Goal: Find contact information: Find contact information

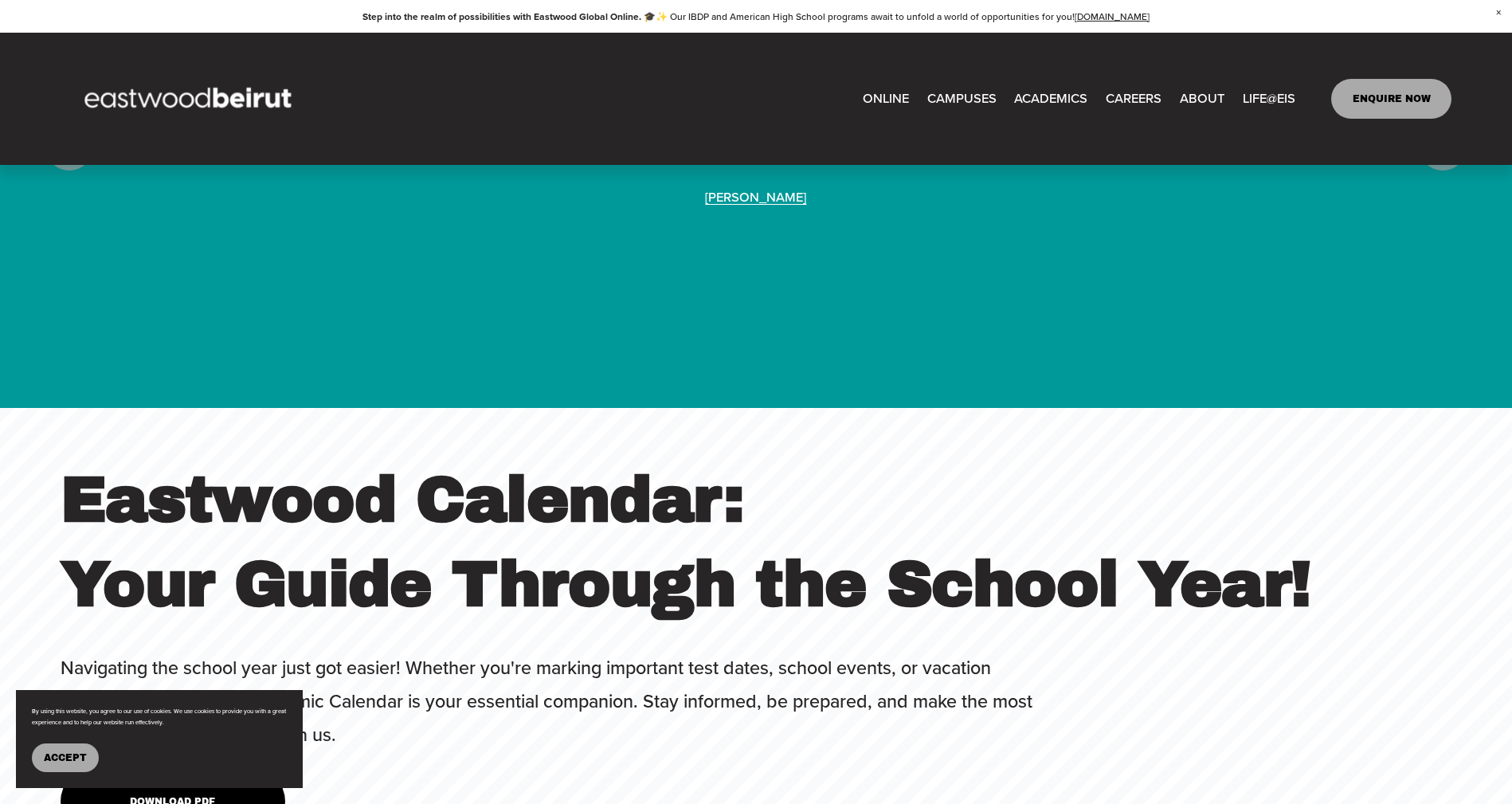
scroll to position [5798, 0]
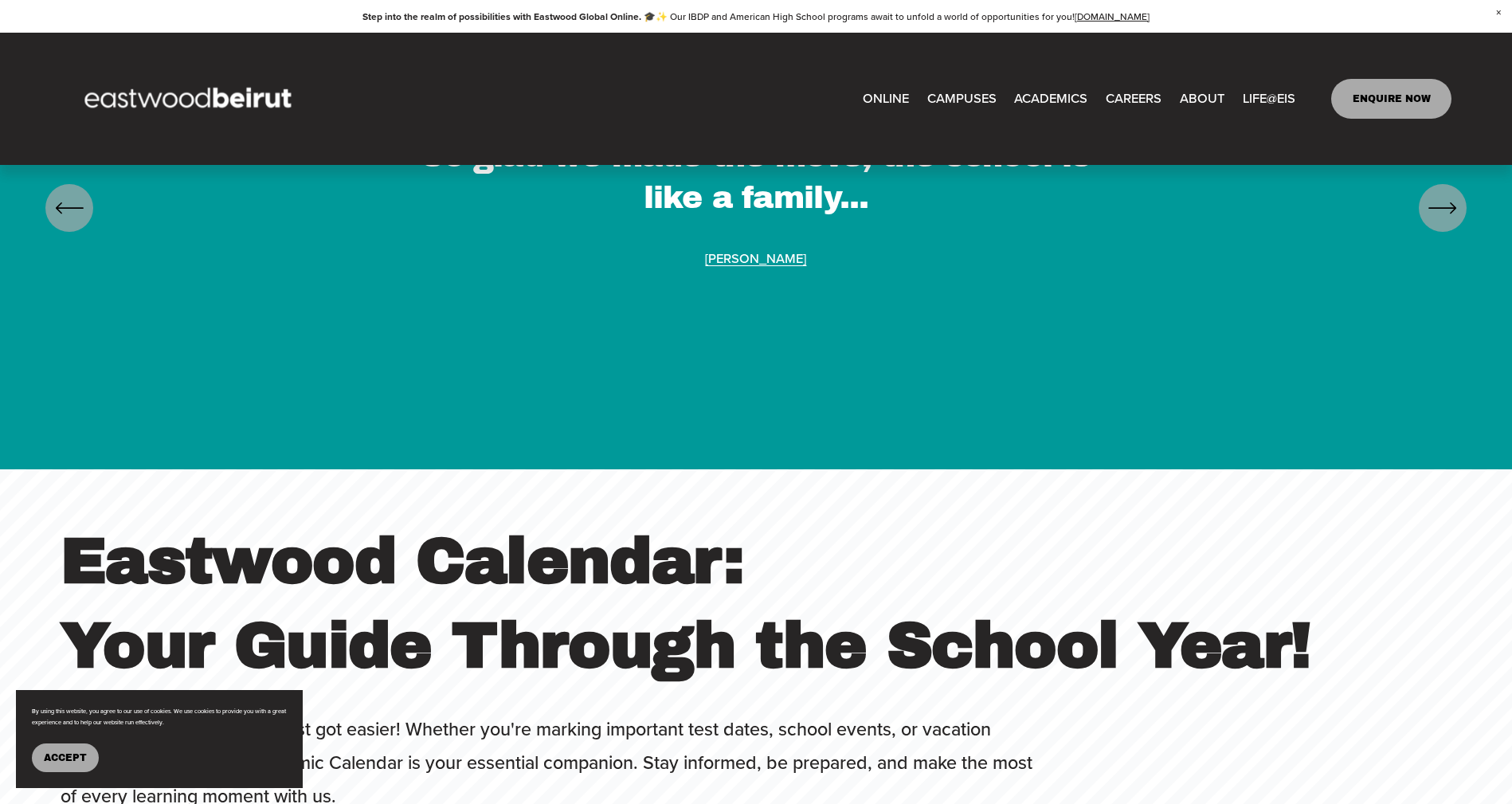
type input "*****"
click at [1371, 99] on link "ENQUIRE NOW" at bounding box center [1391, 98] width 121 height 40
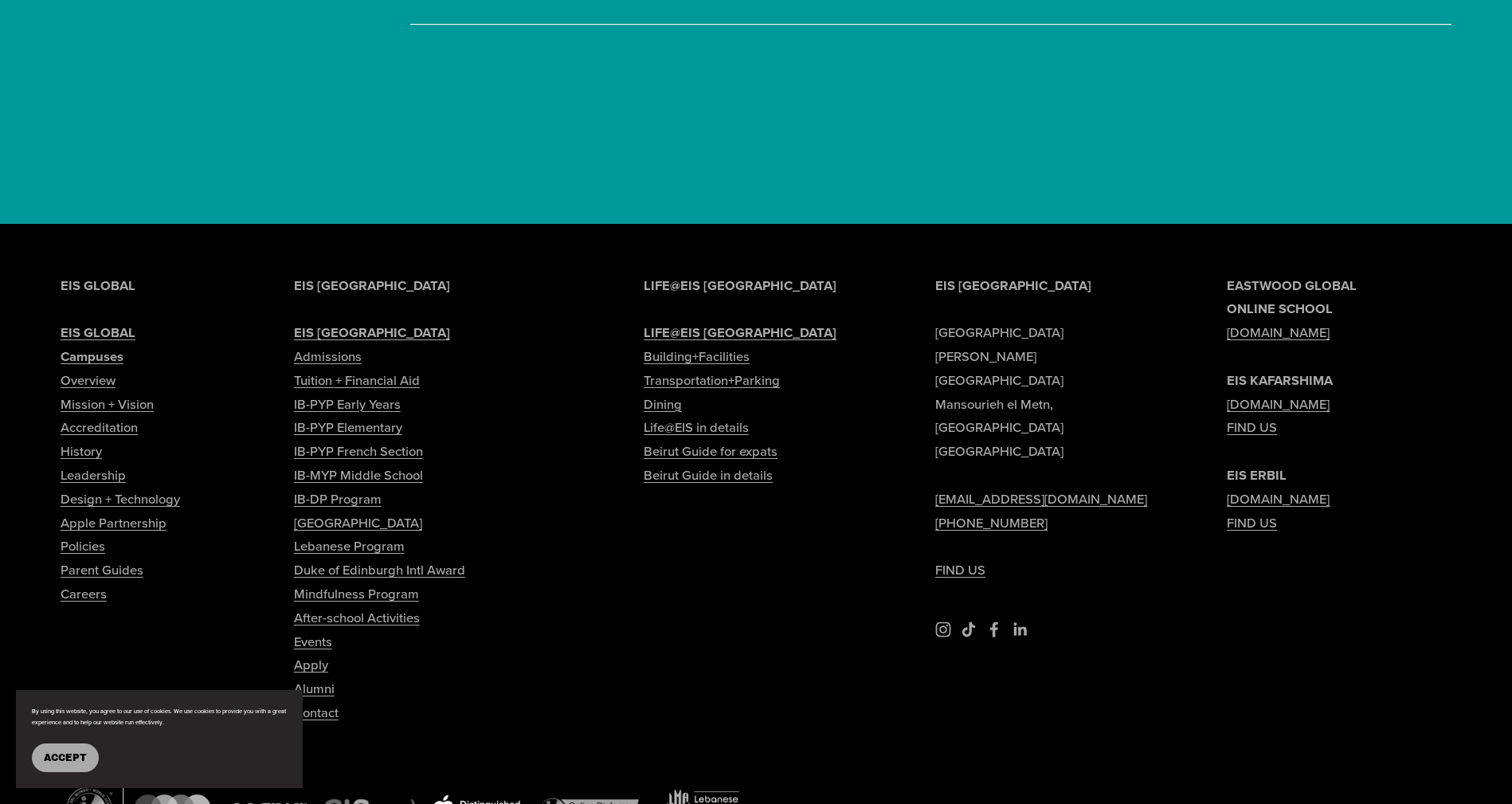
scroll to position [5943, 0]
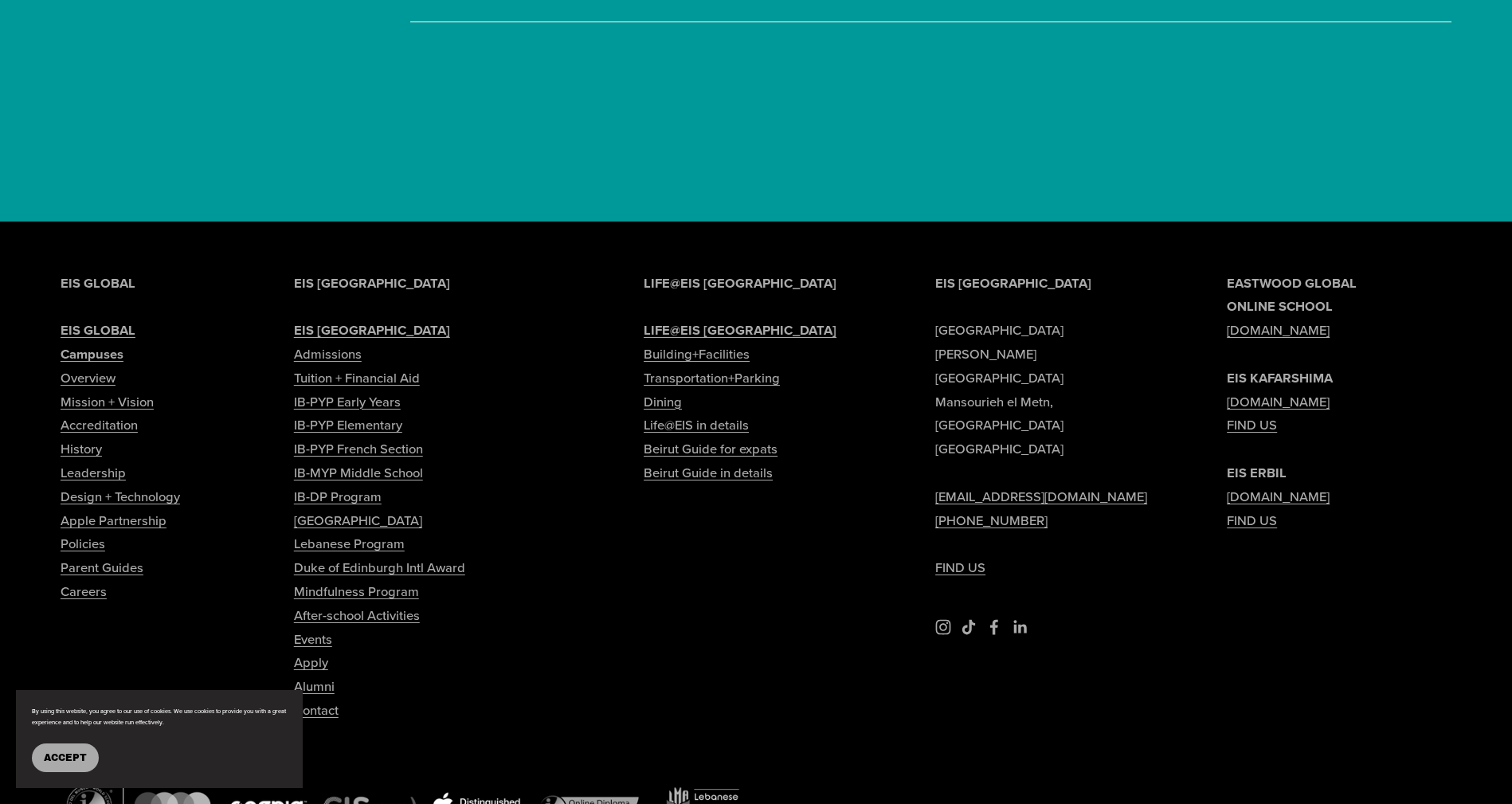
click at [328, 699] on link "Contact" at bounding box center [316, 711] width 45 height 24
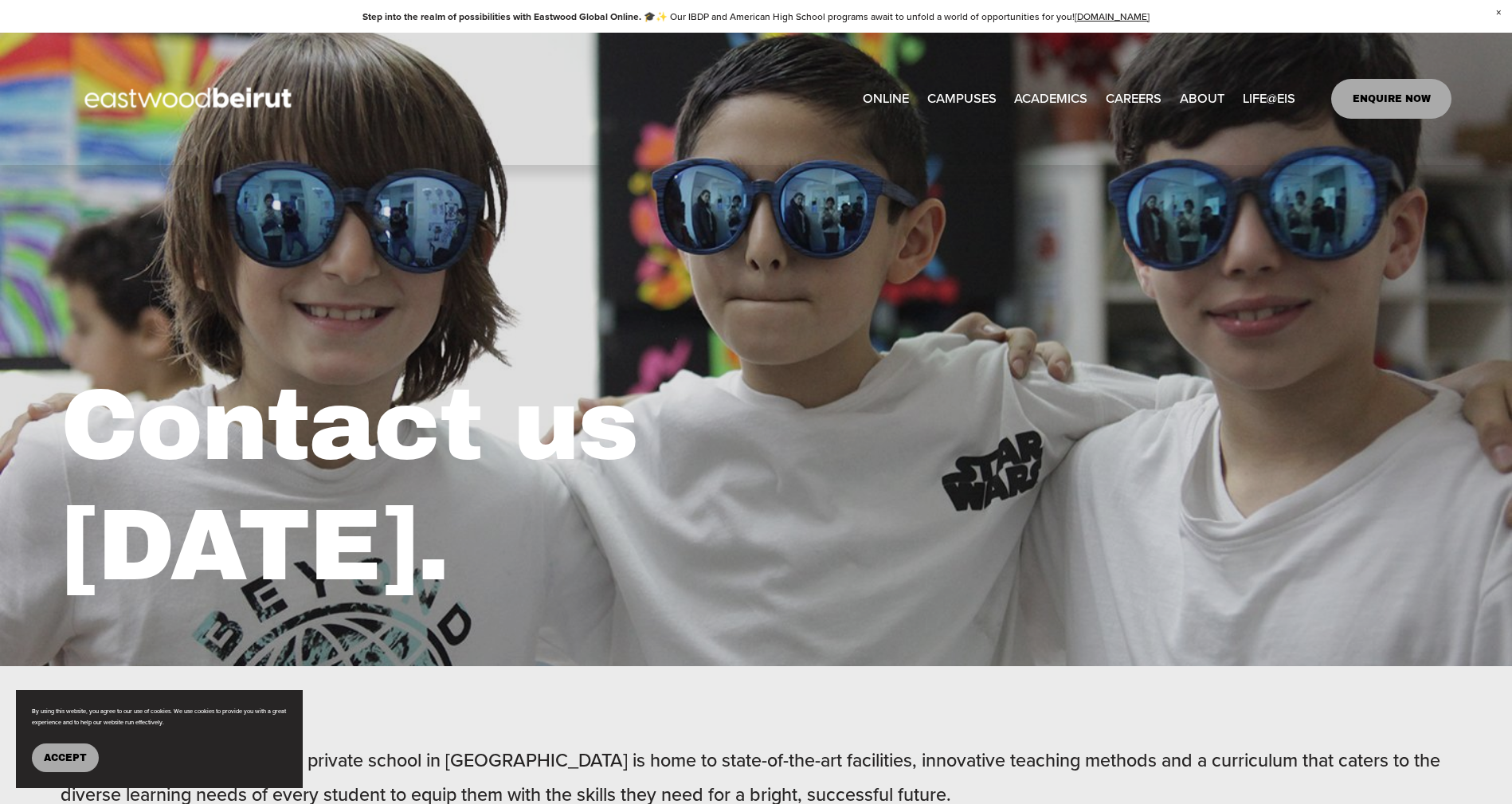
click at [0, 0] on span "Leadership" at bounding box center [0, 0] width 0 height 0
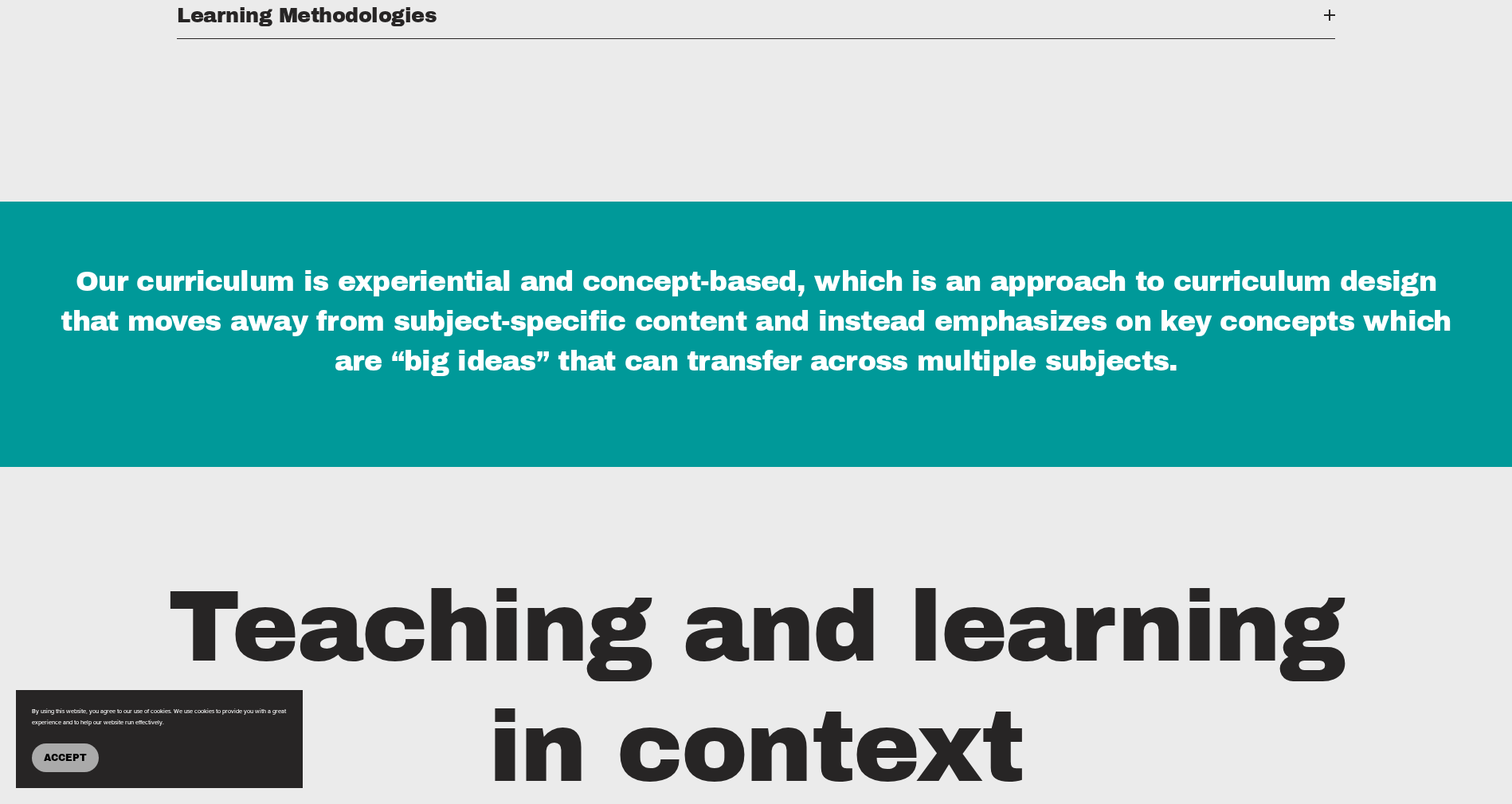
scroll to position [2960, 0]
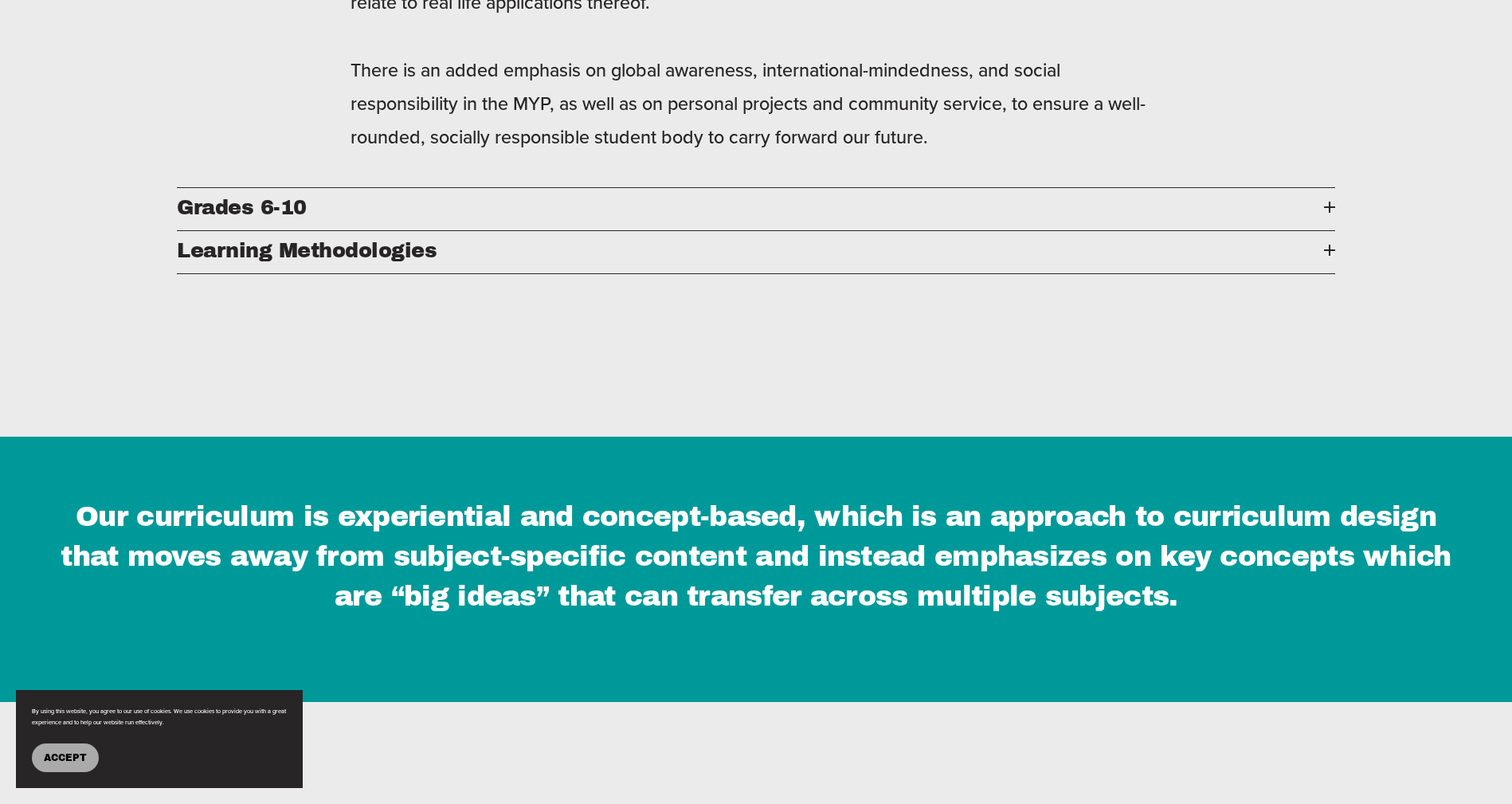
click at [509, 196] on span "Grades 6-10" at bounding box center [750, 206] width 1146 height 22
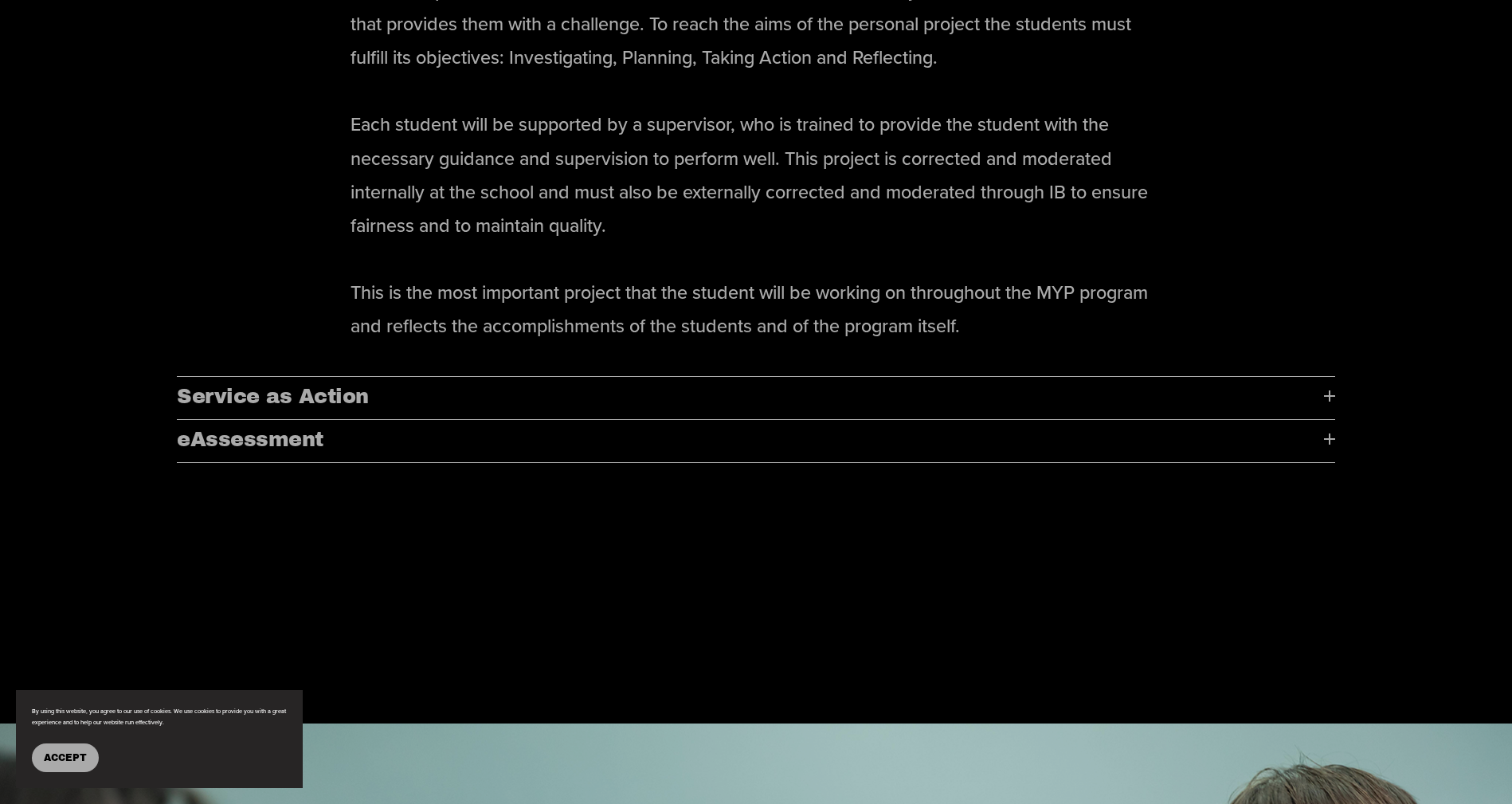
scroll to position [11402, 0]
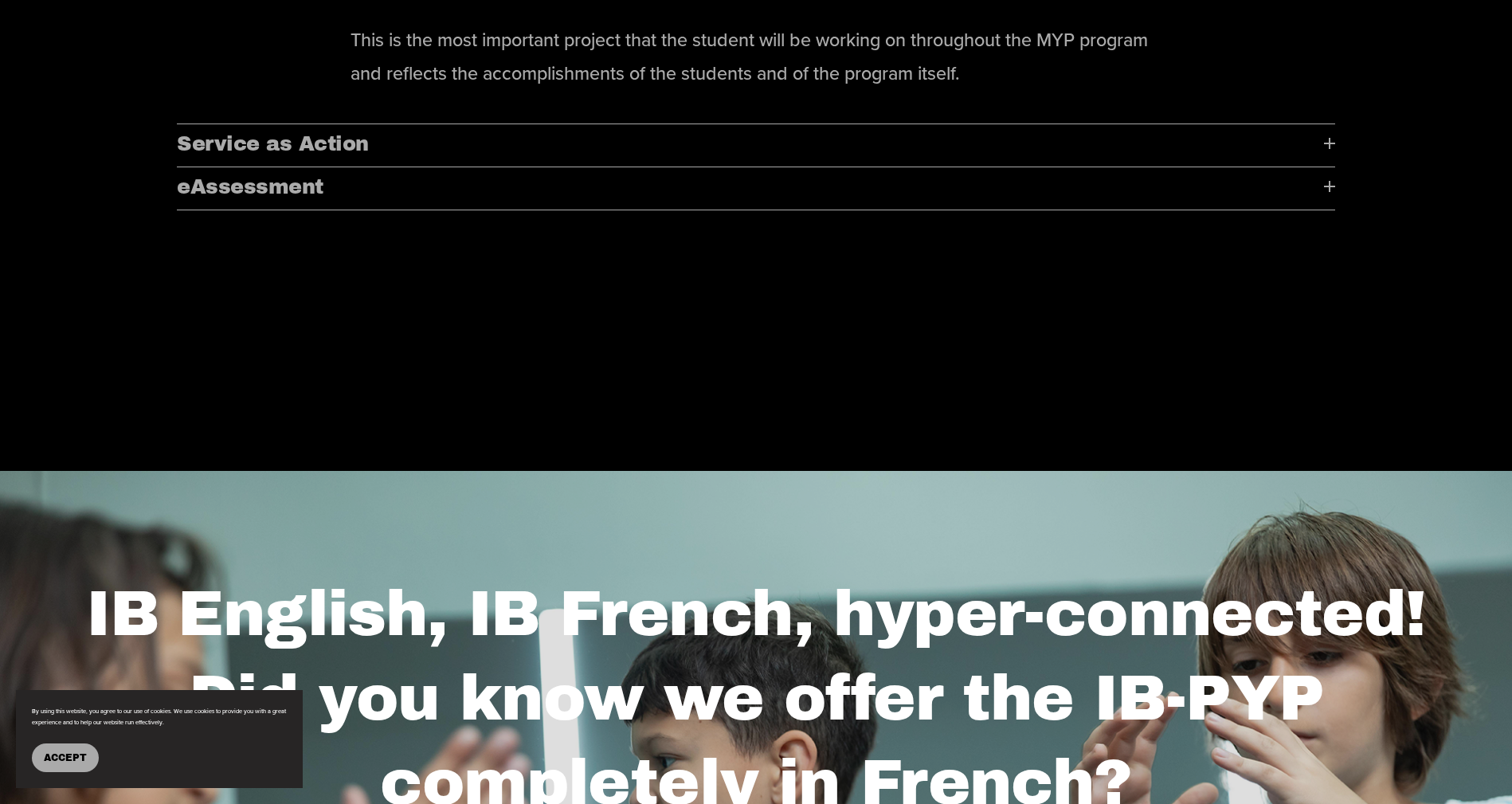
click at [496, 125] on button "Service as Action" at bounding box center [756, 145] width 1158 height 42
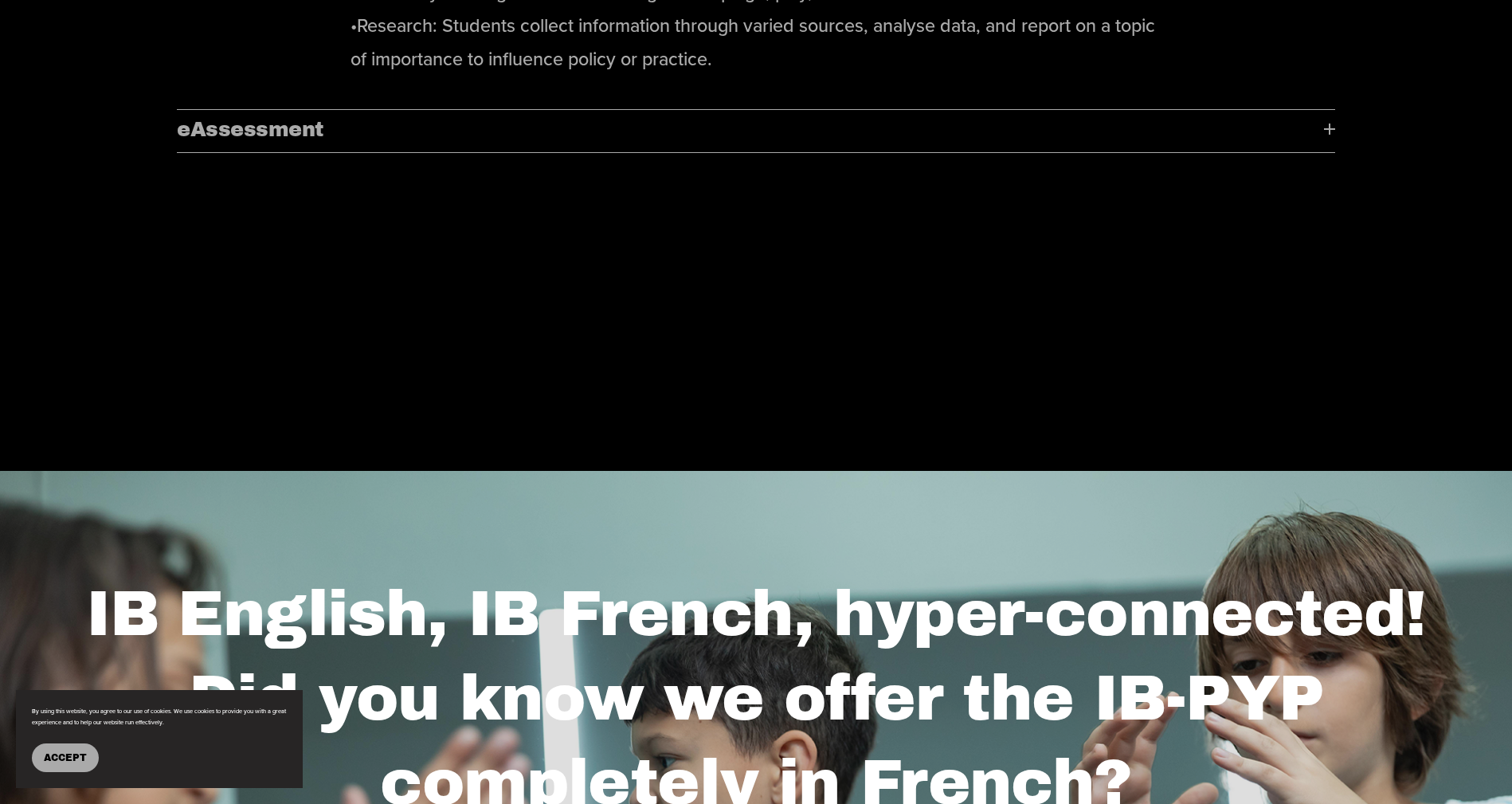
click at [482, 110] on button "eAssessment" at bounding box center [756, 130] width 1158 height 42
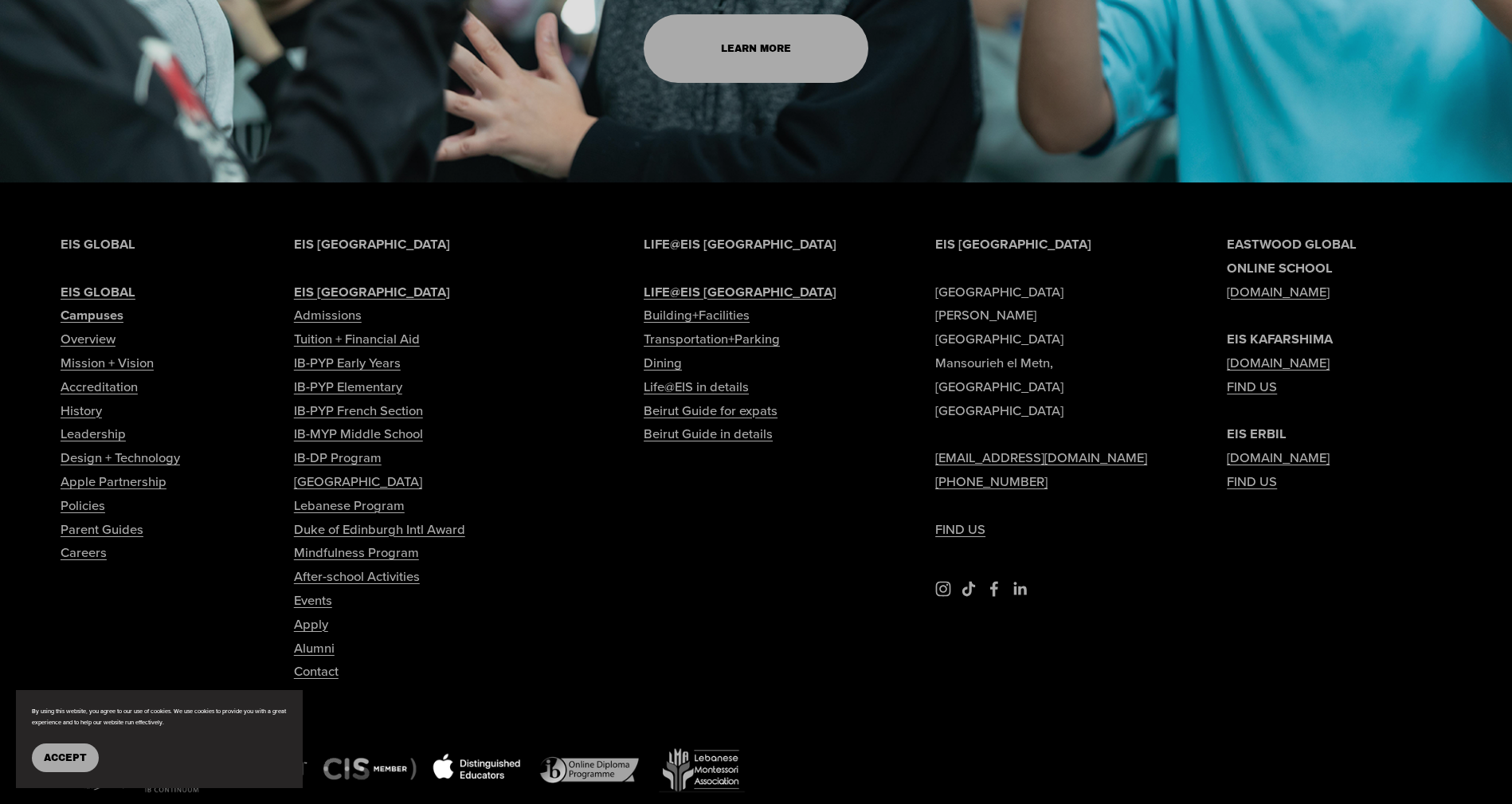
scroll to position [12813, 0]
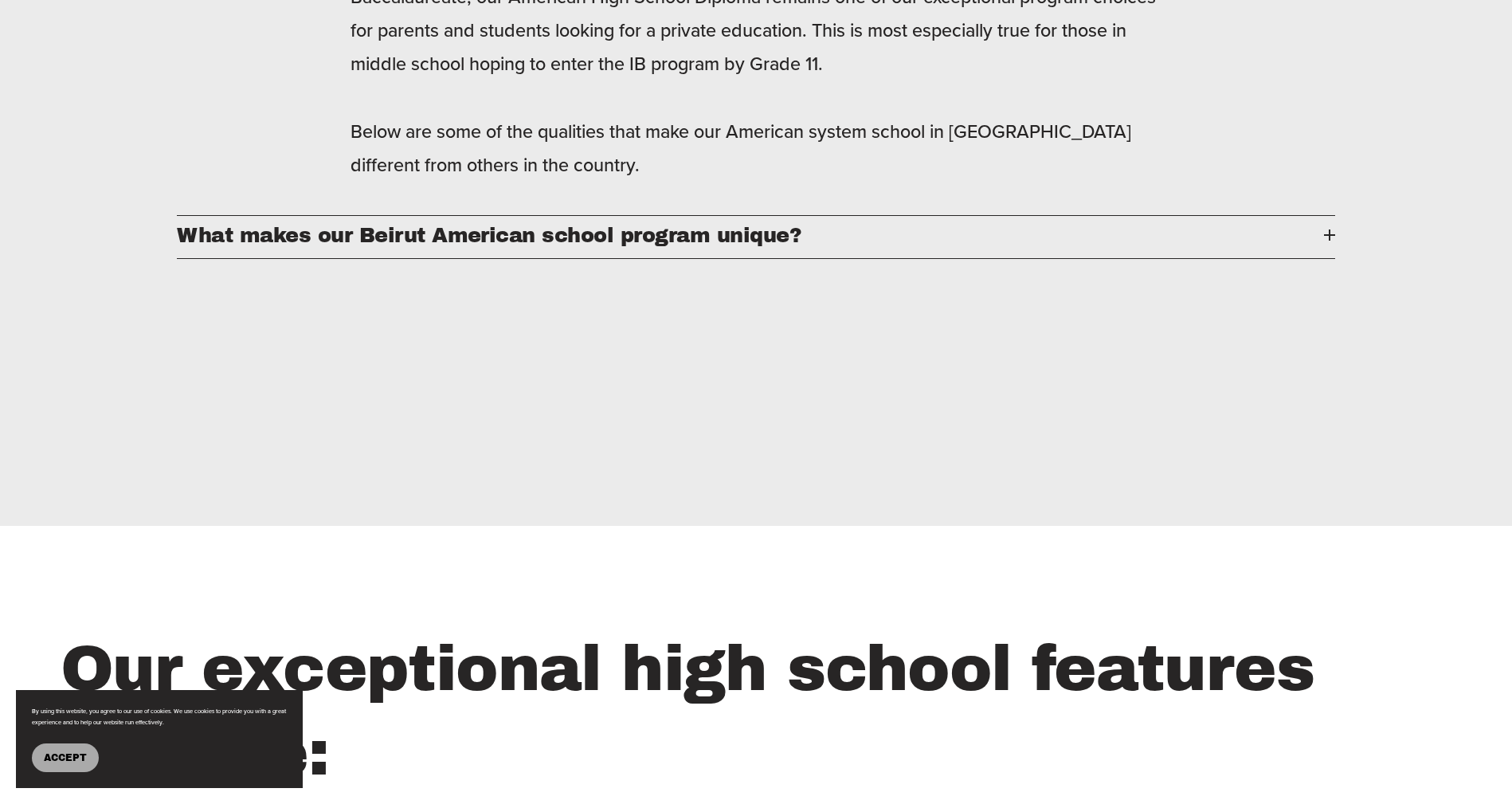
scroll to position [2017, 0]
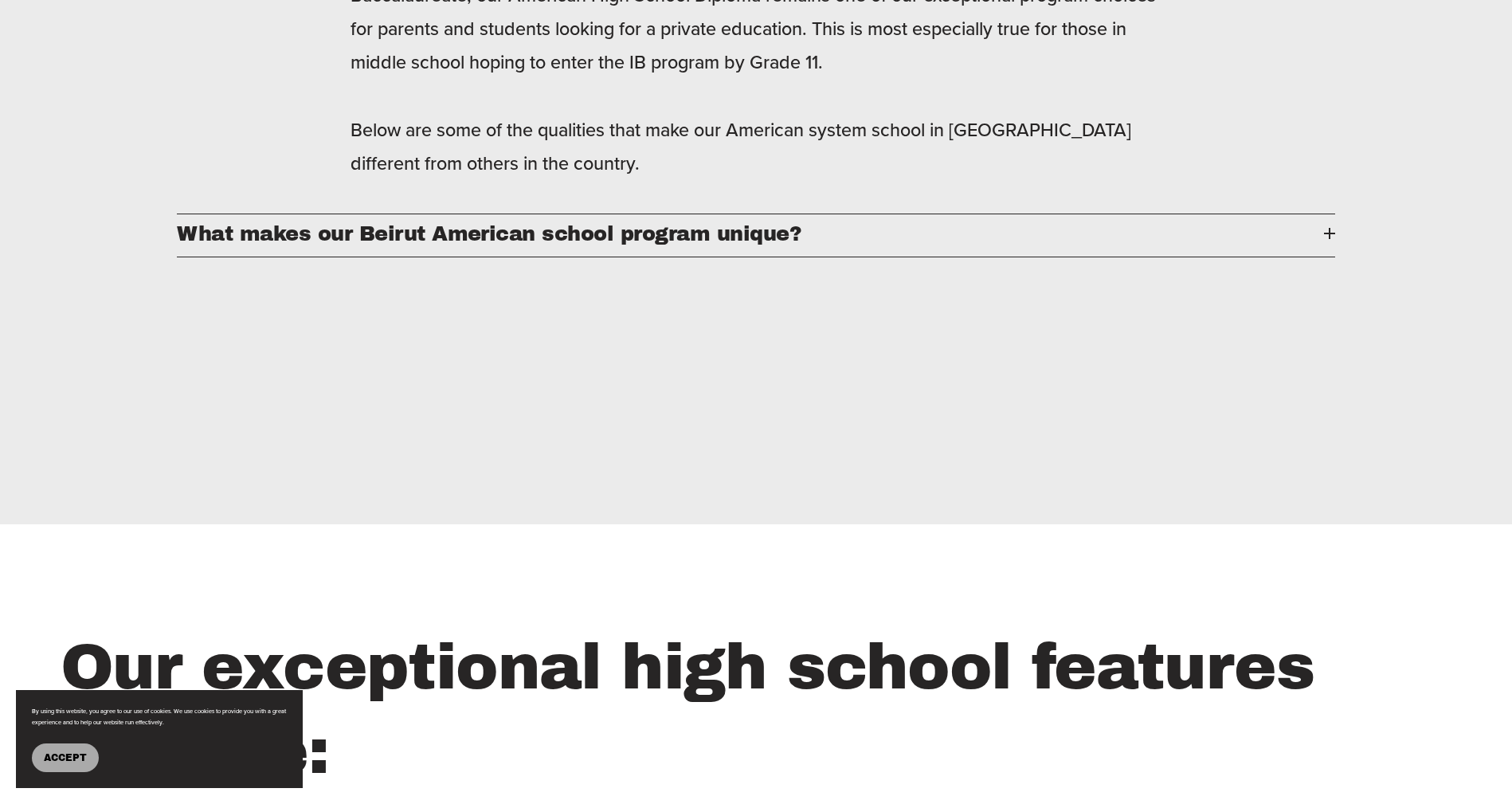
click at [807, 239] on span "What makes our Beirut American school program unique?" at bounding box center [750, 233] width 1146 height 22
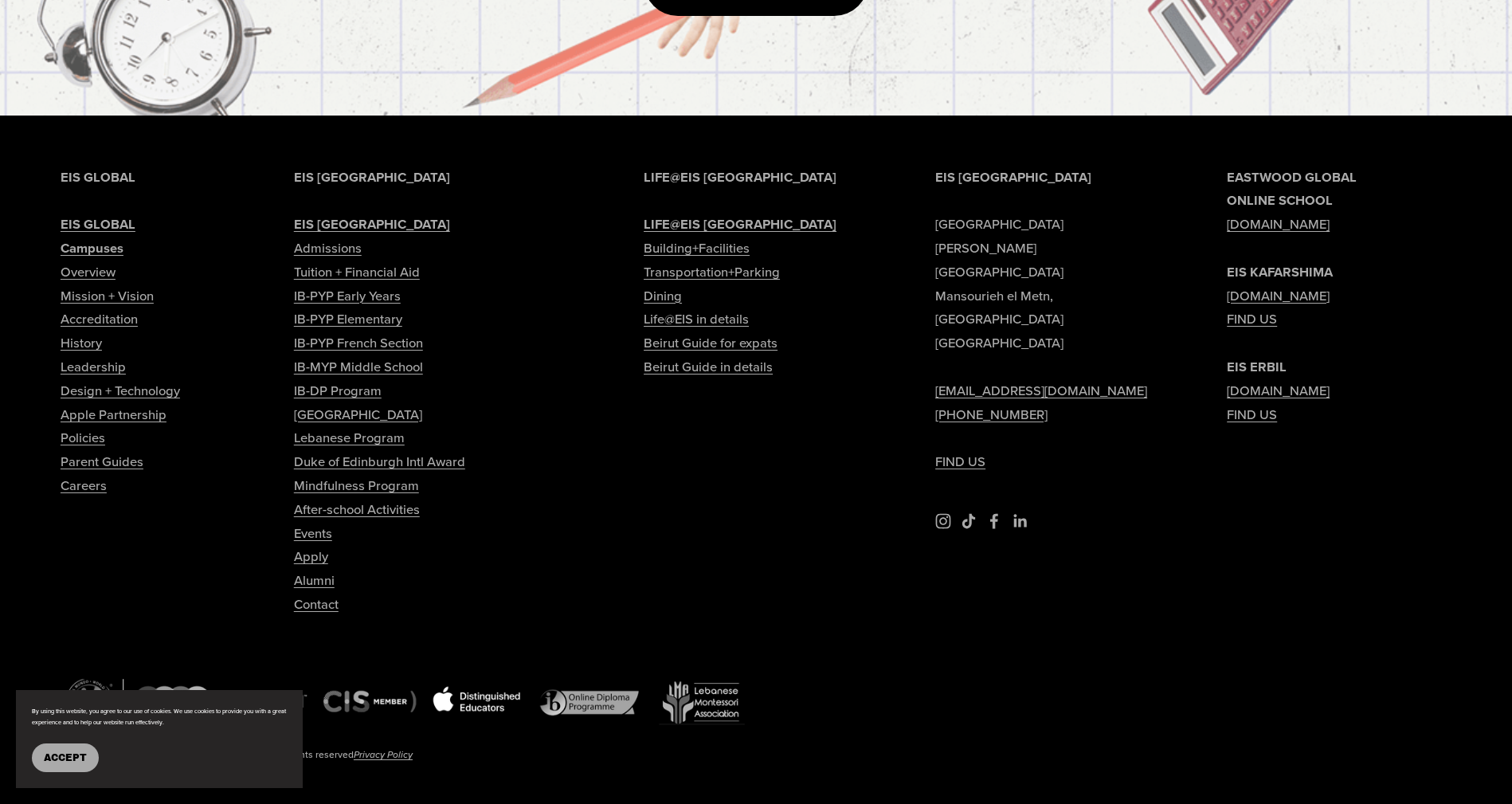
scroll to position [6064, 0]
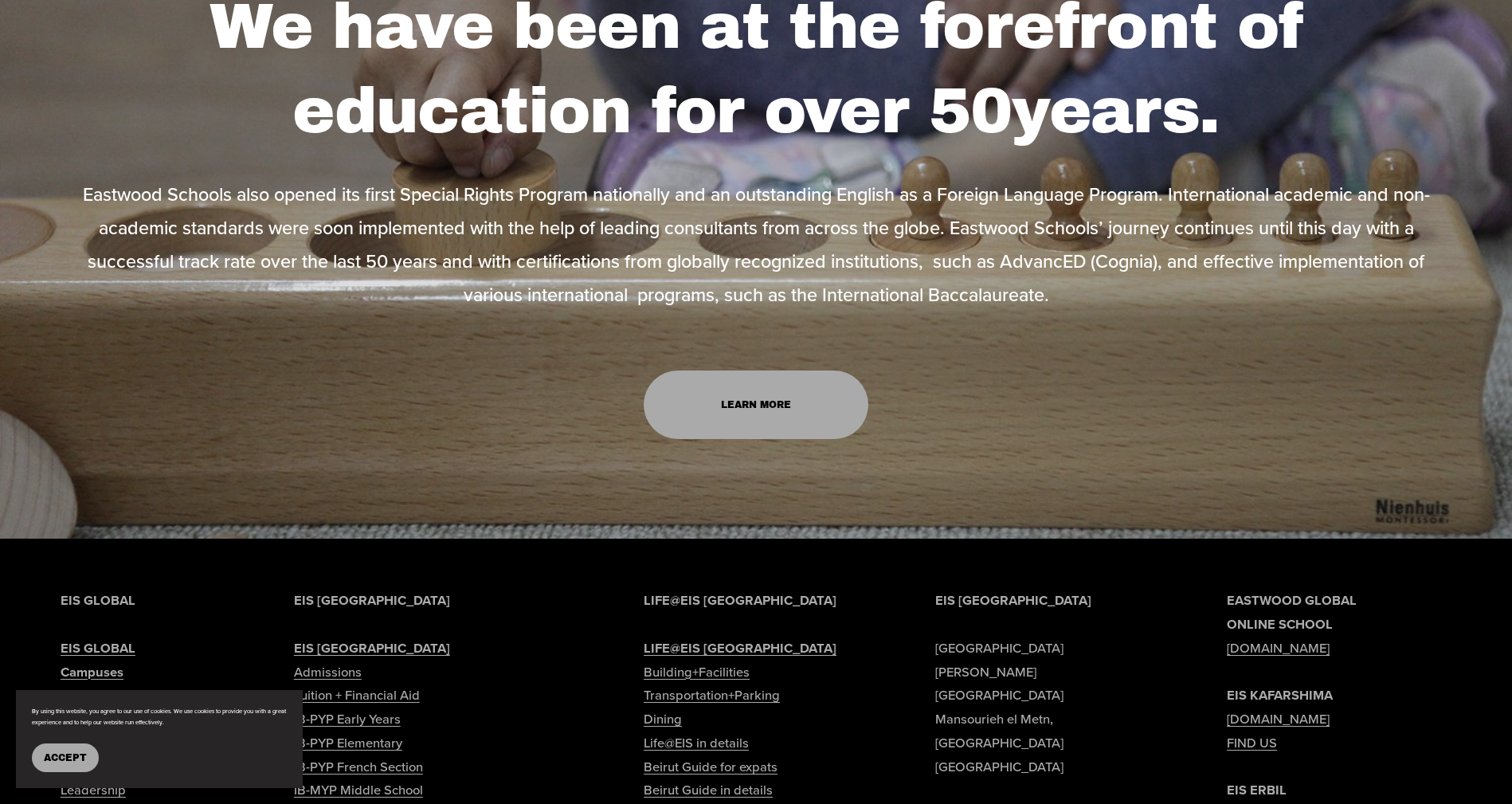
scroll to position [10106, 0]
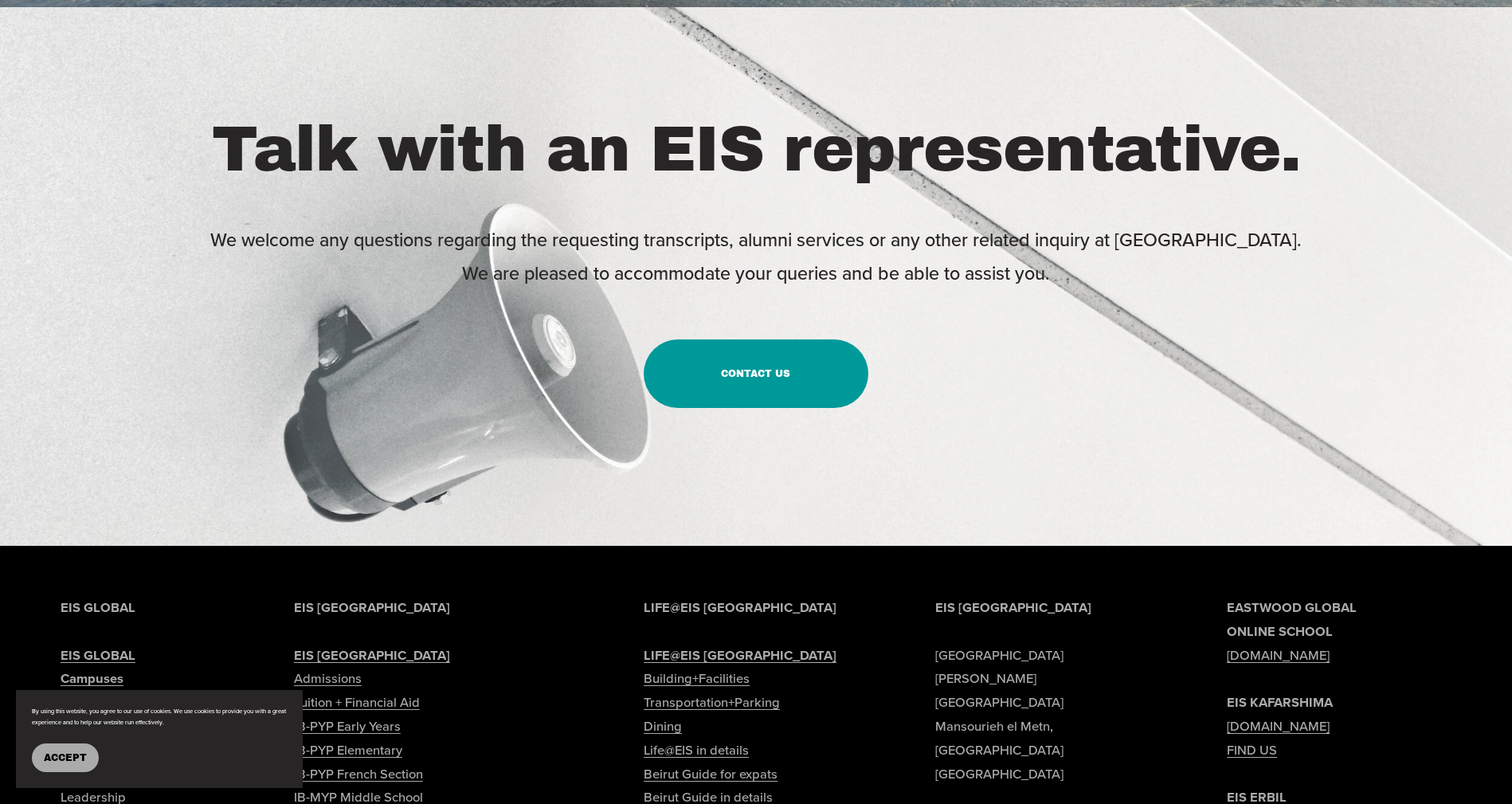
scroll to position [1417, 0]
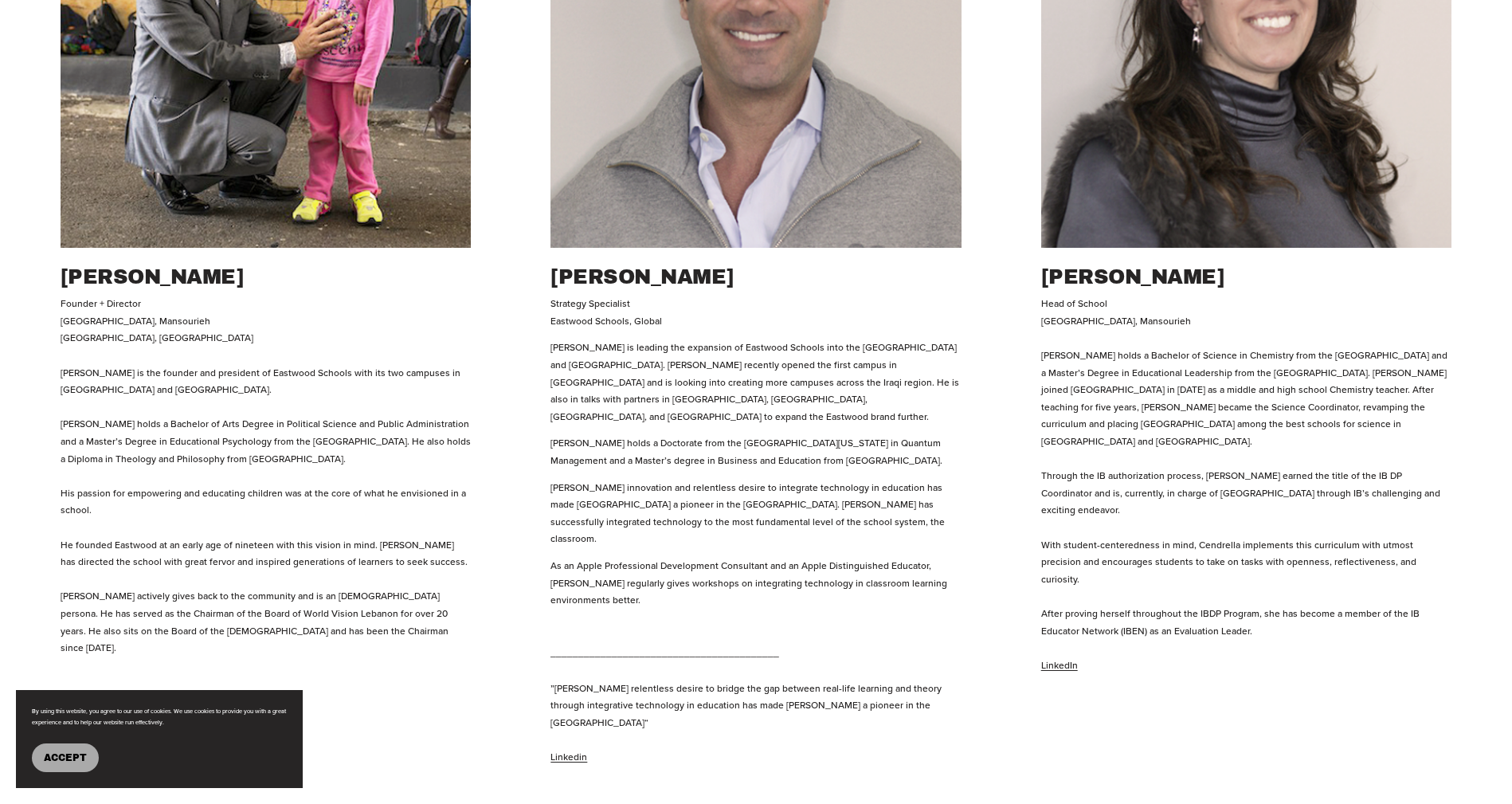
scroll to position [988, 0]
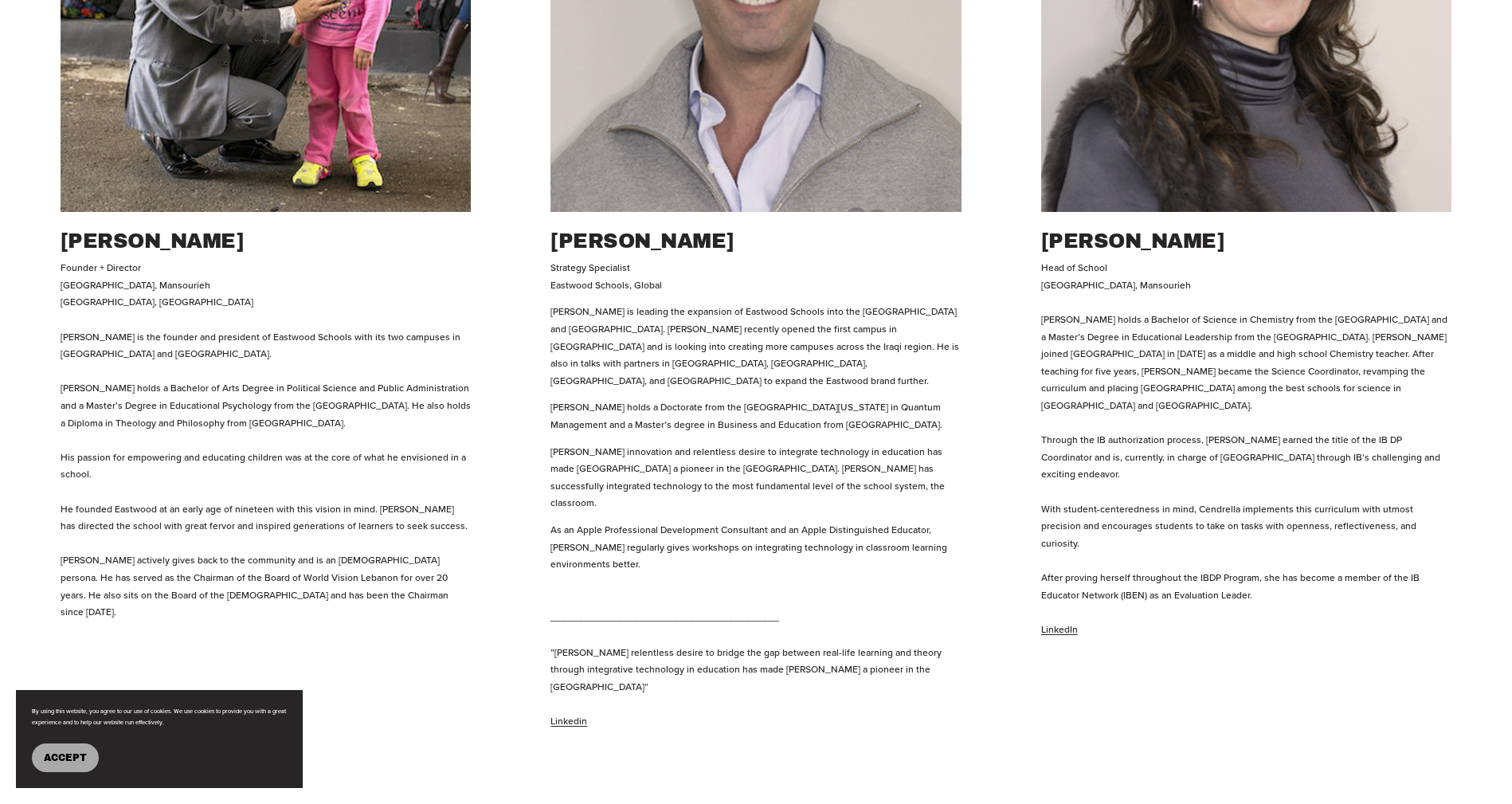
click at [1093, 236] on h2 "Cendrella Kettaneh" at bounding box center [1246, 241] width 411 height 27
click at [1093, 237] on h2 "Cendrella Kettaneh" at bounding box center [1246, 241] width 411 height 27
copy div "Cendrella Kettaneh"
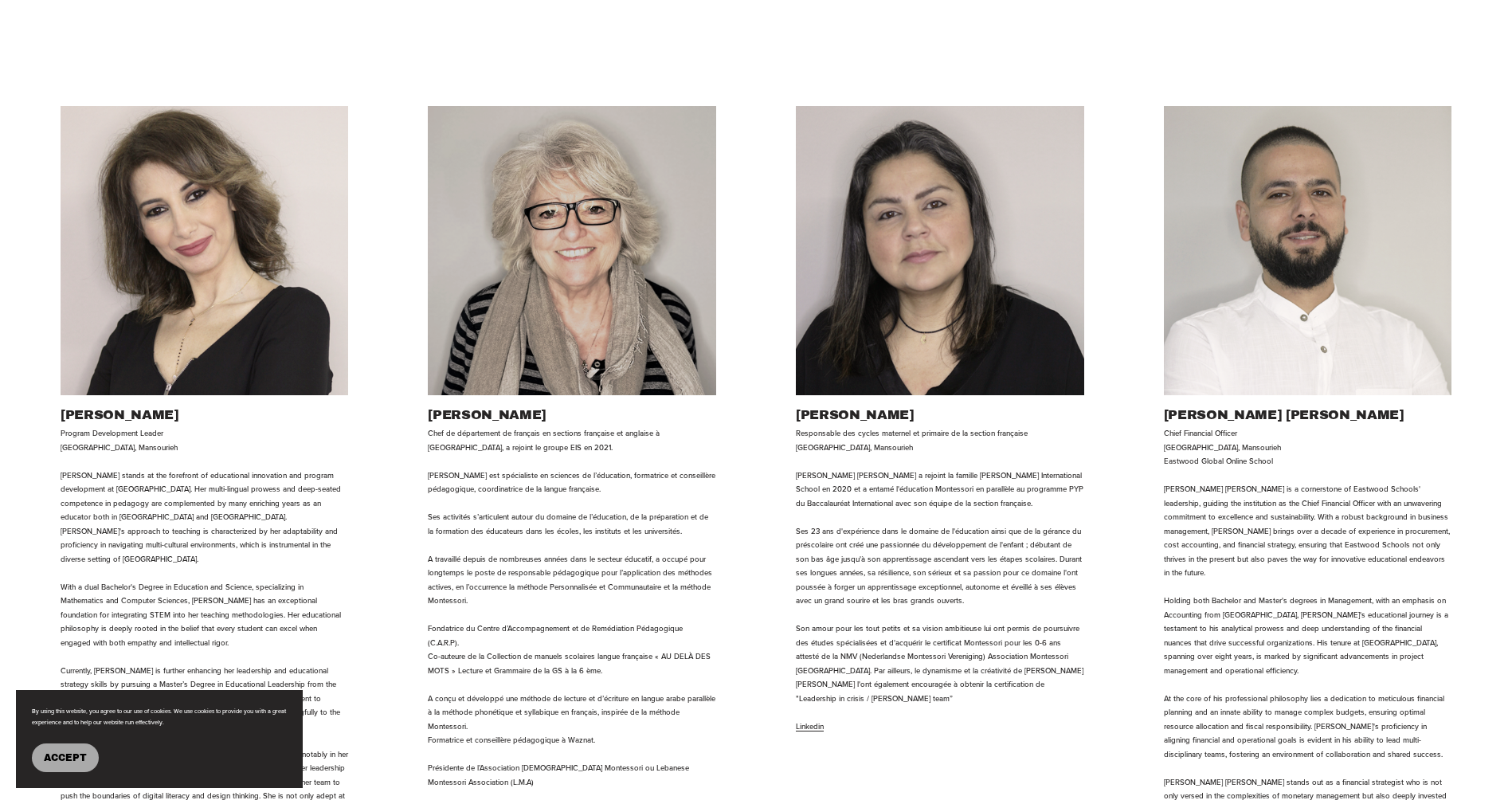
scroll to position [1835, 0]
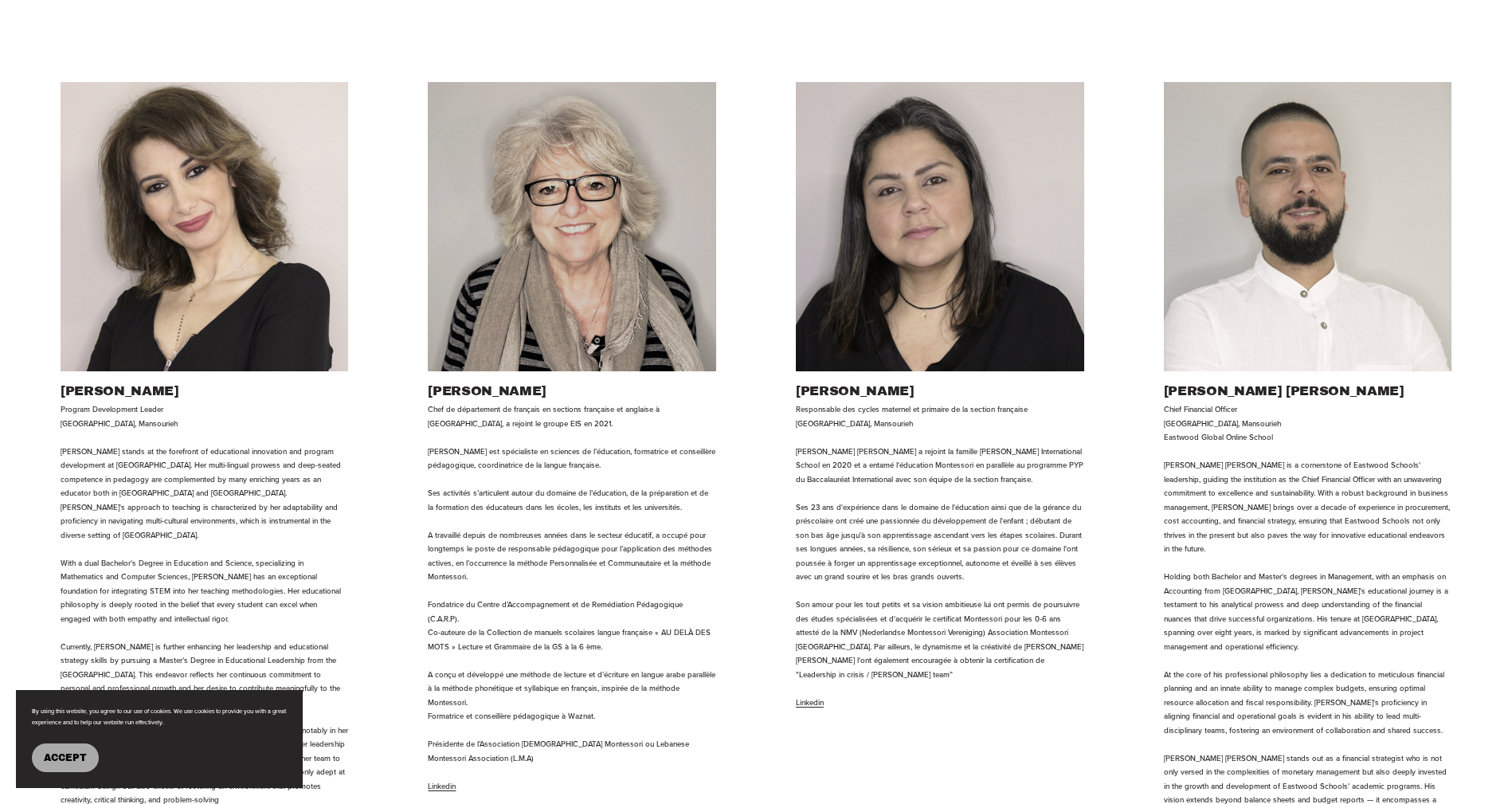
click at [161, 383] on h2 "Denise Chammas" at bounding box center [204, 391] width 288 height 18
copy div "Denise Chammas"
click at [136, 403] on p "Program Development Leader Eastwood International School, Mansourieh Denise sta…" at bounding box center [204, 619] width 288 height 433
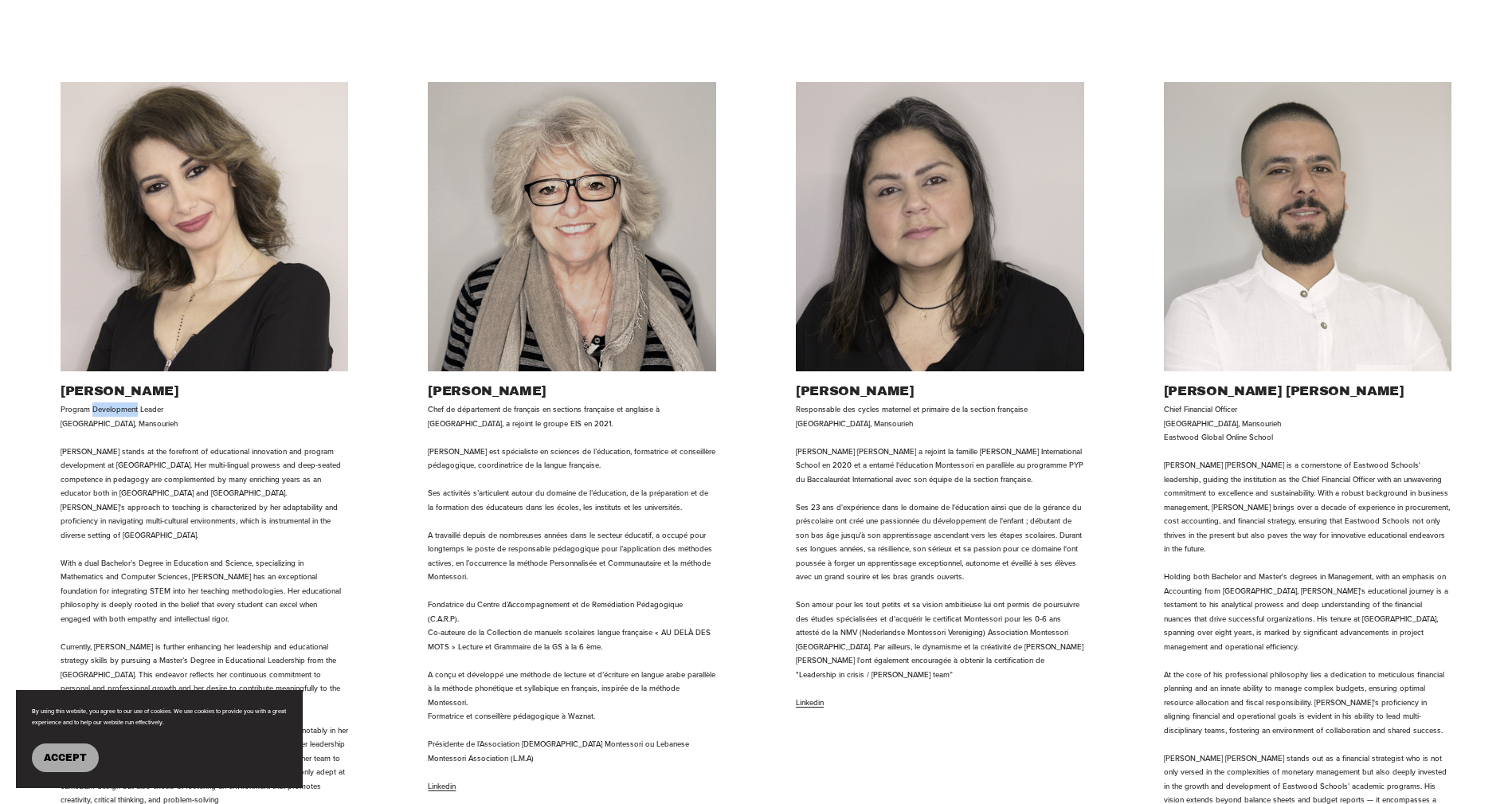
click at [136, 403] on p "Program Development Leader Eastwood International School, Mansourieh Denise sta…" at bounding box center [204, 619] width 288 height 433
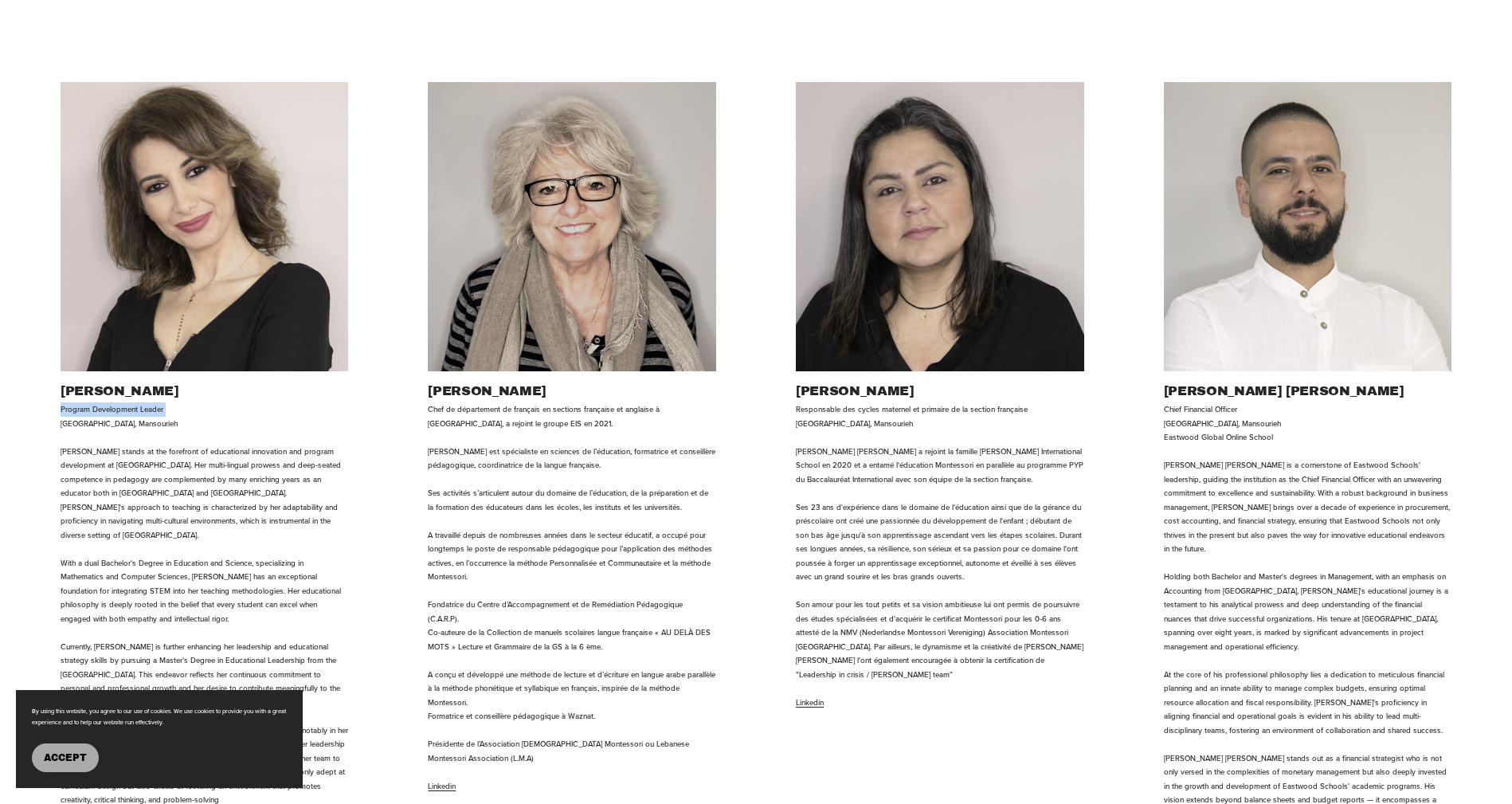
copy p "Program Development Leader"
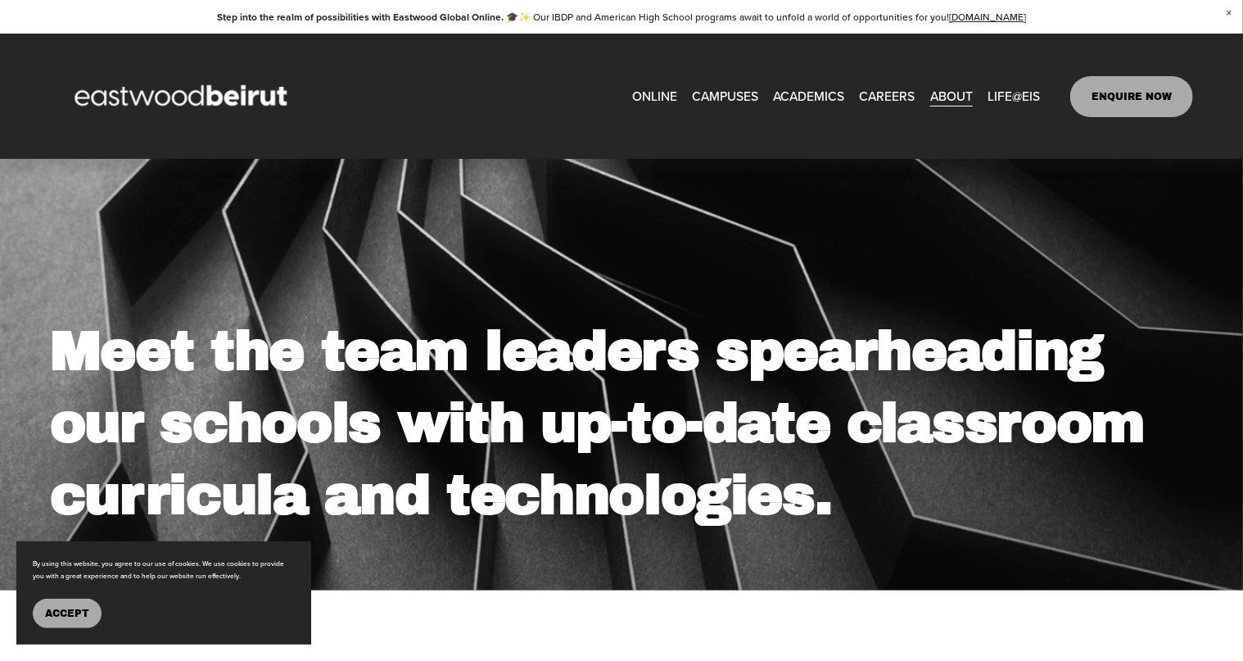
scroll to position [0, 0]
